Goal: Transaction & Acquisition: Purchase product/service

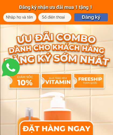
click at [64, 130] on div at bounding box center [56, 128] width 71 height 16
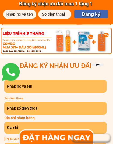
scroll to position [3003, 0]
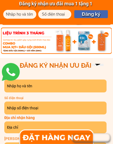
click at [82, 83] on input "text" at bounding box center [55, 86] width 99 height 13
type input "Tuấn"
type input "0972423268"
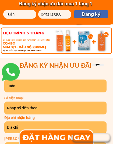
type input "0972423268"
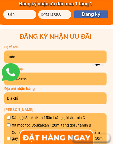
scroll to position [3035, 0]
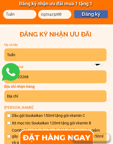
click at [72, 96] on input "text" at bounding box center [55, 96] width 99 height 12
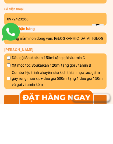
scroll to position [3052, 0]
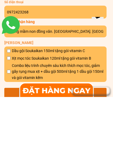
type input "Trường mầm non đồng văn. [GEOGRAPHIC_DATA]. [GEOGRAPHIC_DATA]"
click at [81, 102] on span "Xịt mọc tóc Soukaikan 120ml tặng gói vitamin B" at bounding box center [58, 105] width 92 height 6
checkbox input "true"
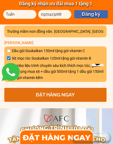
click at [59, 135] on div at bounding box center [56, 136] width 73 height 15
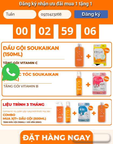
scroll to position [2905, 0]
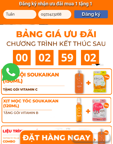
click at [58, 135] on div at bounding box center [56, 136] width 75 height 15
click at [57, 135] on div at bounding box center [56, 136] width 73 height 15
click at [97, 14] on p "Đăng ký" at bounding box center [91, 14] width 34 height 8
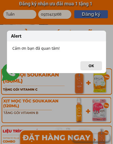
click at [96, 66] on button "OK" at bounding box center [90, 65] width 21 height 9
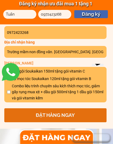
scroll to position [3080, 0]
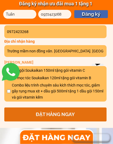
click at [63, 115] on p "ĐẶT HÀNG NGAY" at bounding box center [55, 114] width 102 height 14
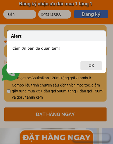
click at [94, 67] on button "OK" at bounding box center [90, 65] width 21 height 9
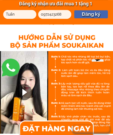
scroll to position [2793, 0]
